Goal: Transaction & Acquisition: Obtain resource

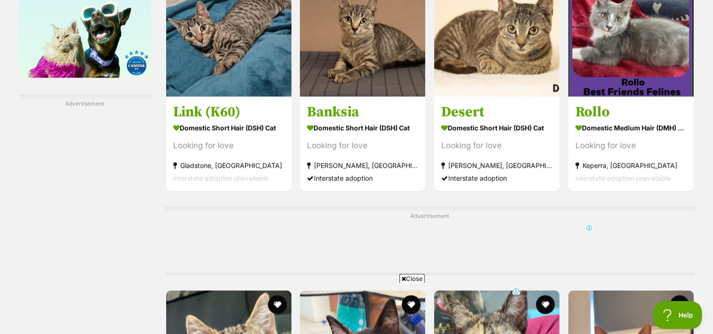
scroll to position [2033, 0]
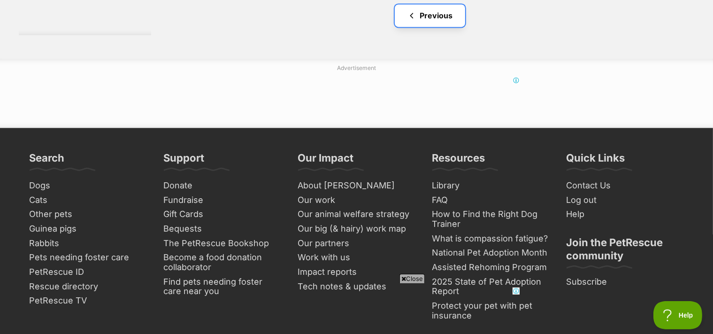
click at [433, 27] on link "Previous" at bounding box center [430, 15] width 70 height 23
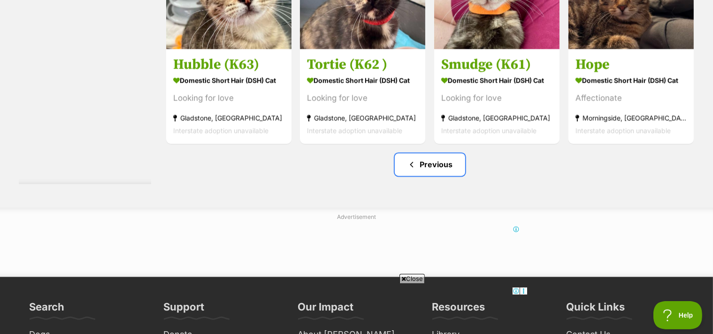
scroll to position [0, 0]
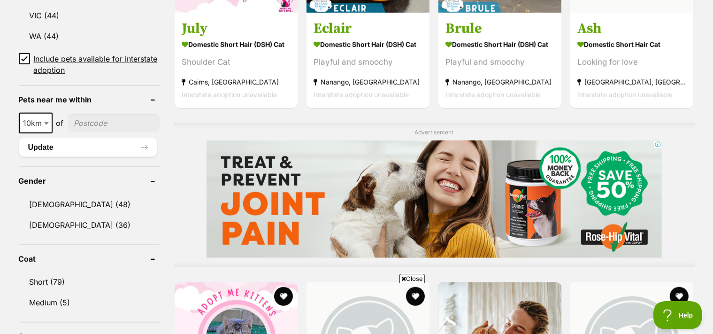
scroll to position [545, 0]
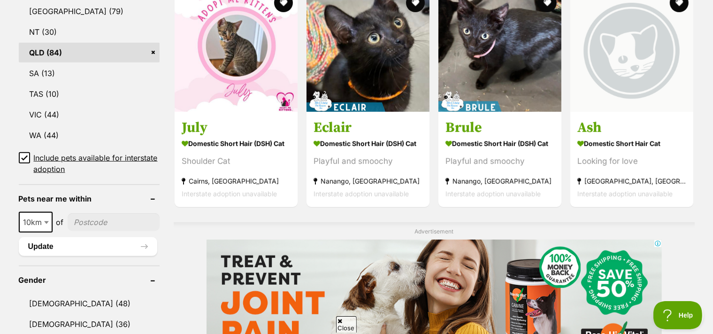
click at [46, 224] on b at bounding box center [46, 222] width 5 height 3
select select "100"
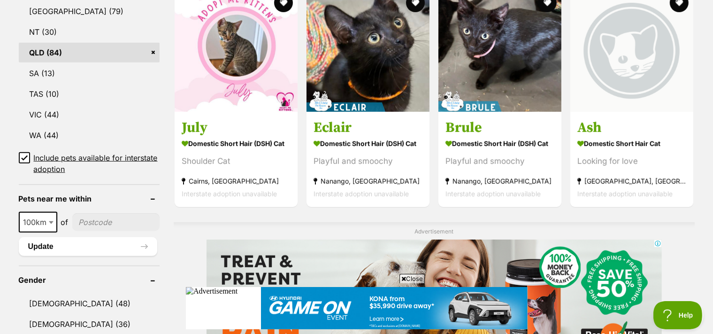
click at [97, 227] on input"] "postcode" at bounding box center [115, 222] width 87 height 18
type input"] "4069"
click at [46, 253] on button "Update" at bounding box center [88, 246] width 139 height 19
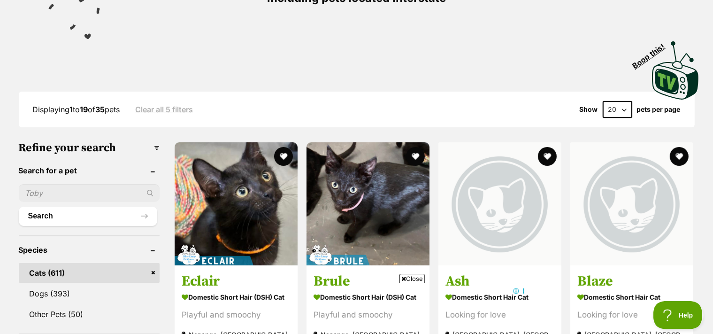
scroll to position [148, 0]
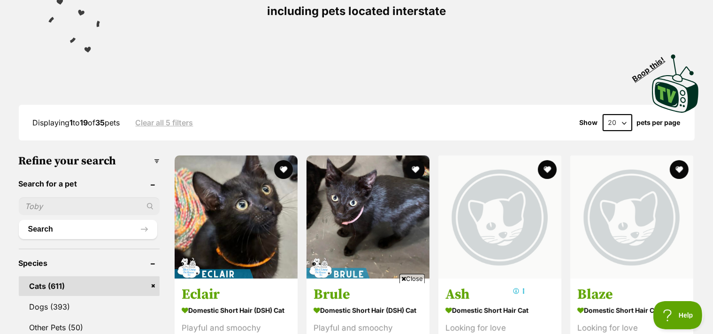
select select "60"
click option "60" at bounding box center [0, 0] width 0 height 0
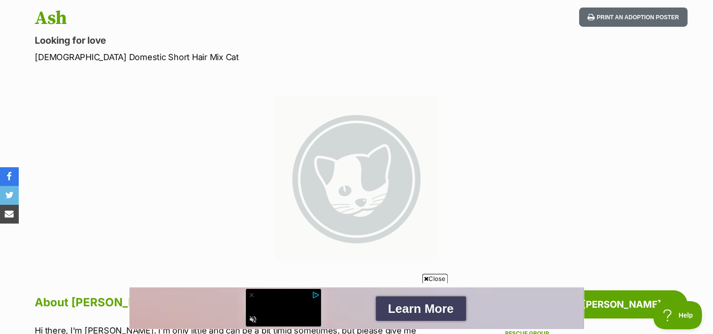
scroll to position [49, 0]
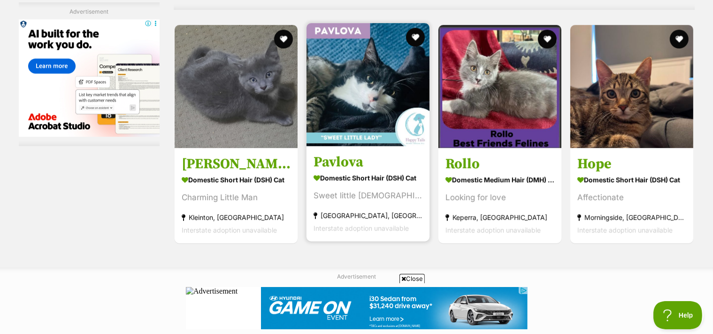
scroll to position [2806, 0]
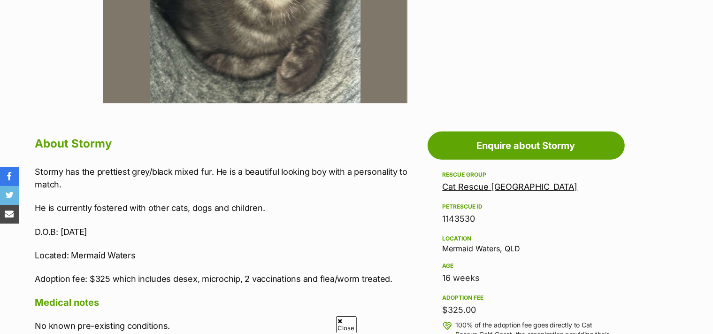
scroll to position [248, 0]
